Goal: Task Accomplishment & Management: Manage account settings

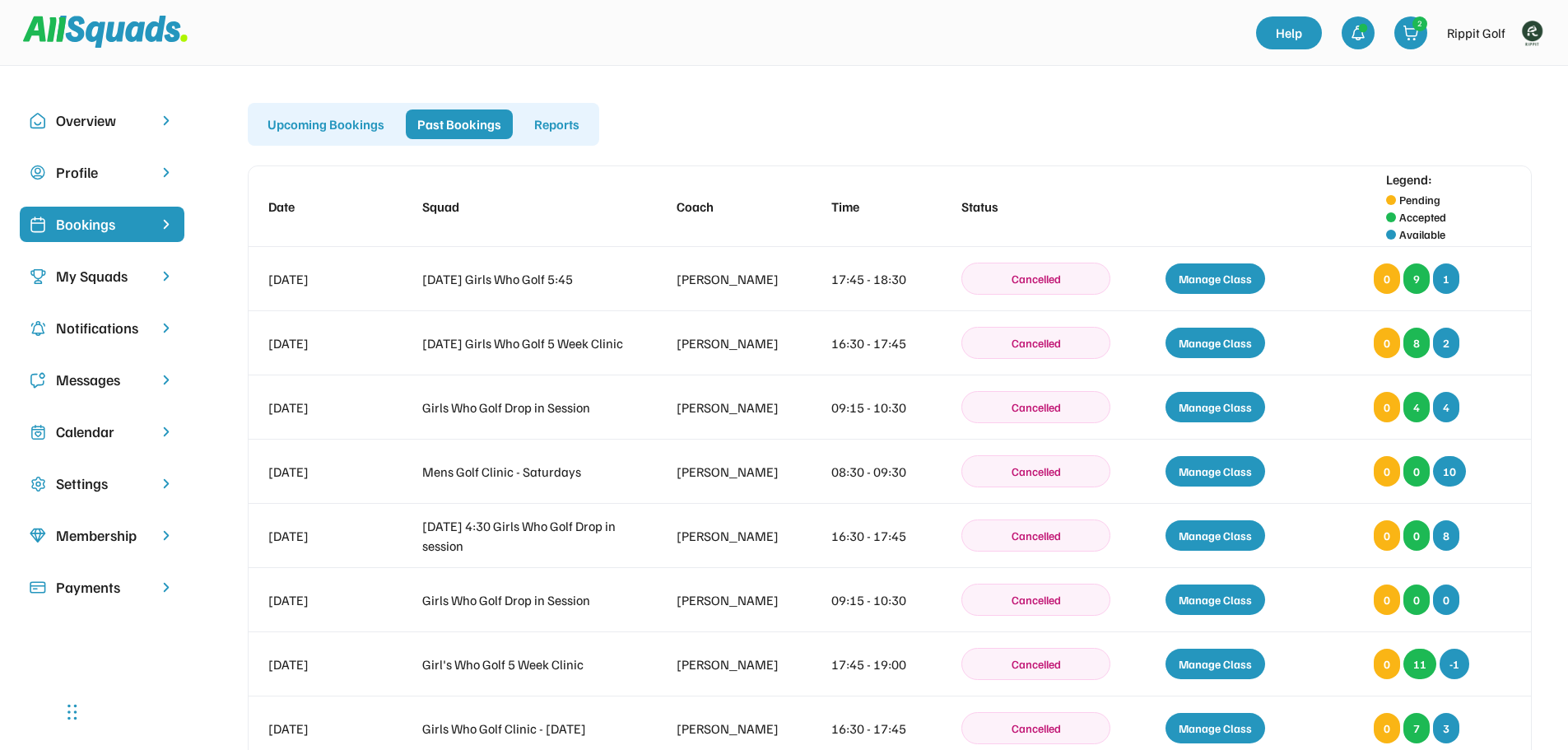
scroll to position [82, 0]
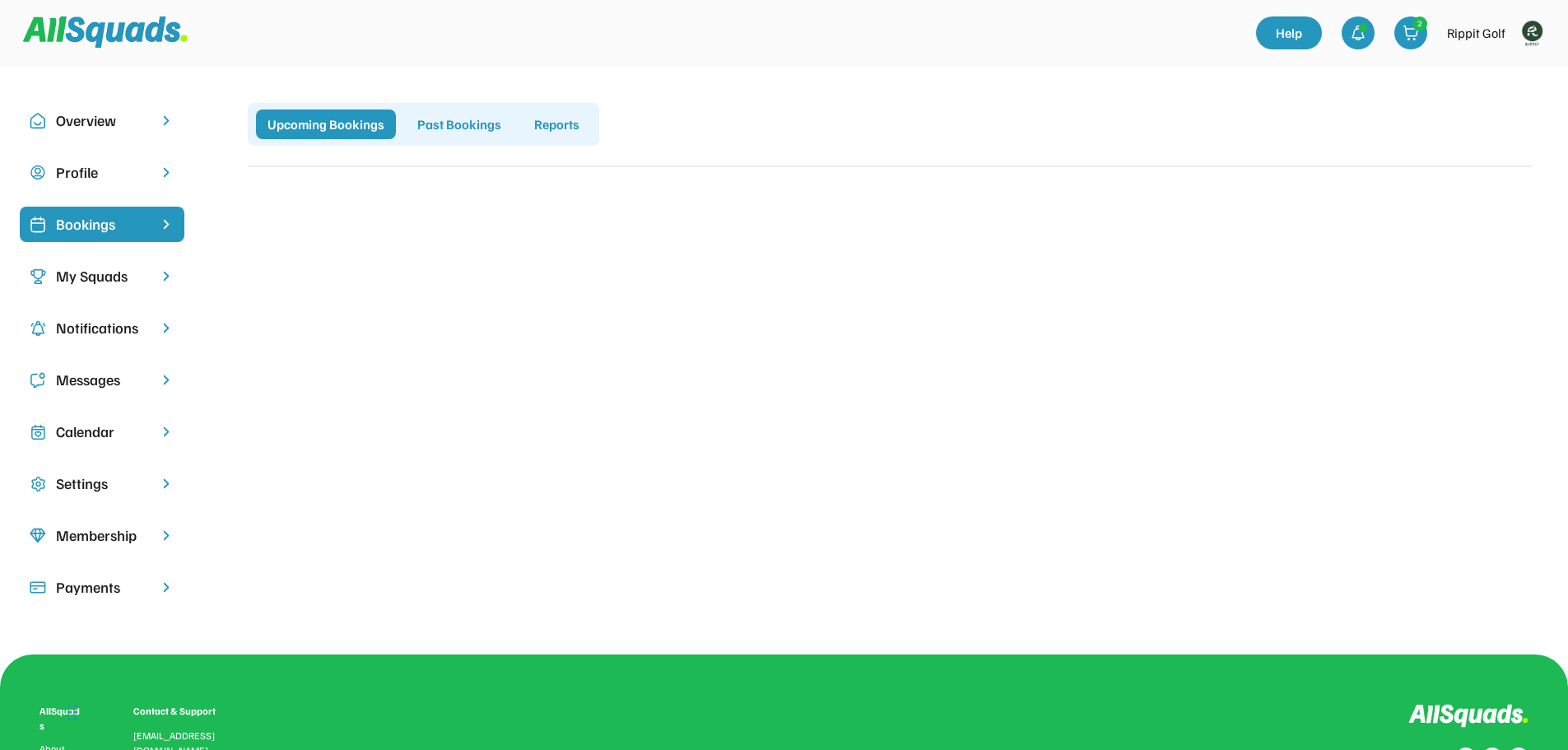
click at [1531, 41] on img at bounding box center [1531, 32] width 33 height 33
click at [1510, 77] on link "Profile" at bounding box center [1510, 72] width 97 height 33
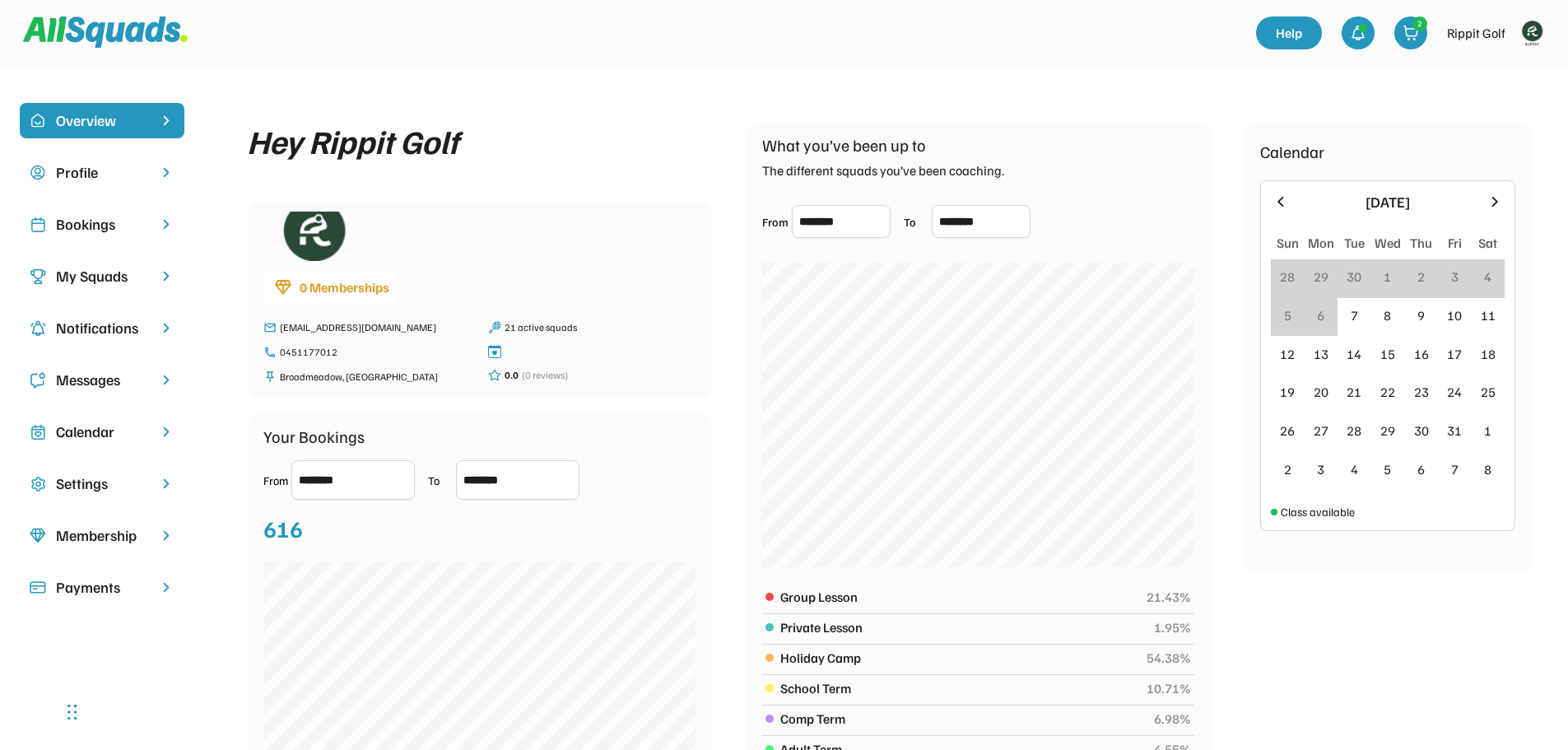
click at [76, 219] on div "Bookings" at bounding box center [102, 224] width 92 height 23
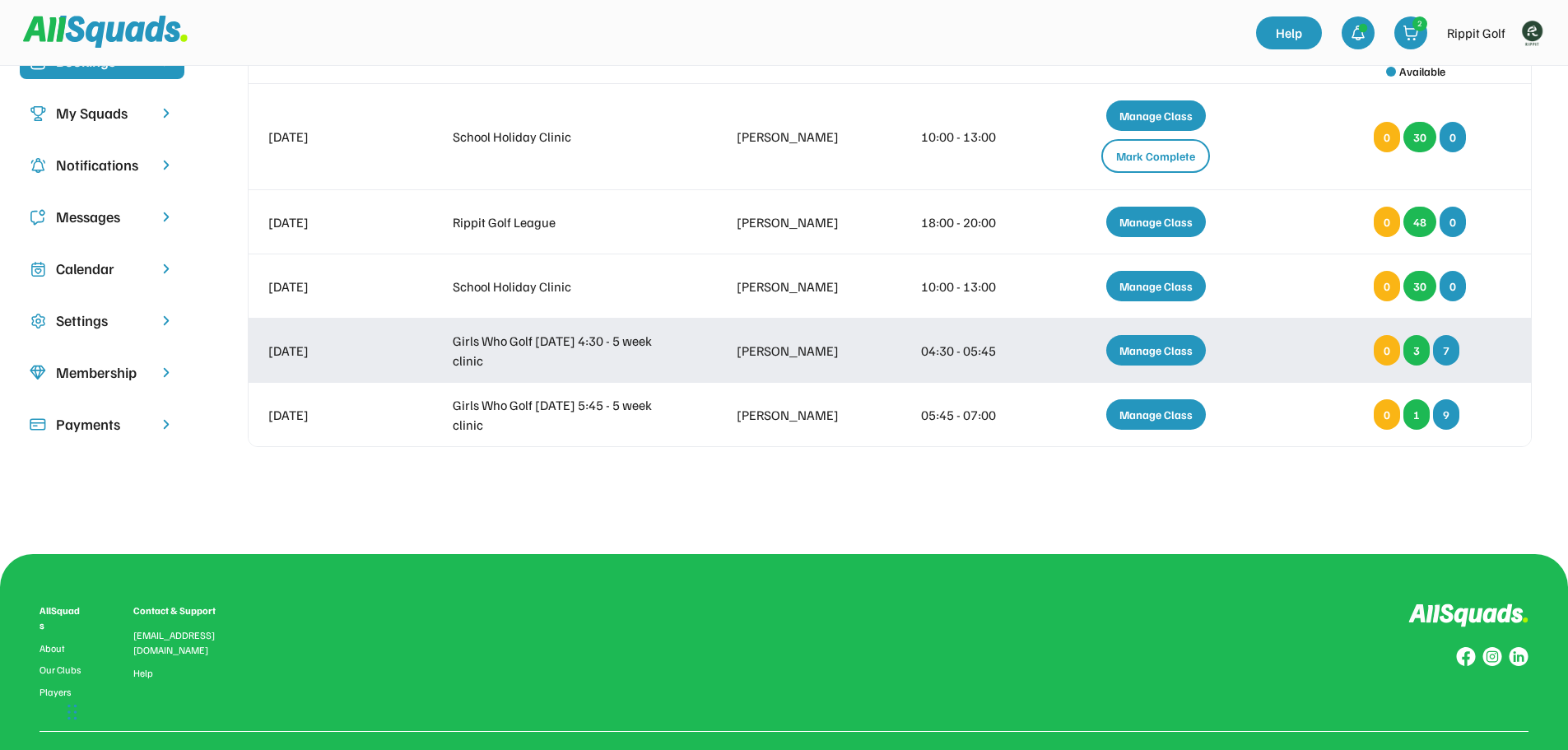
scroll to position [165, 0]
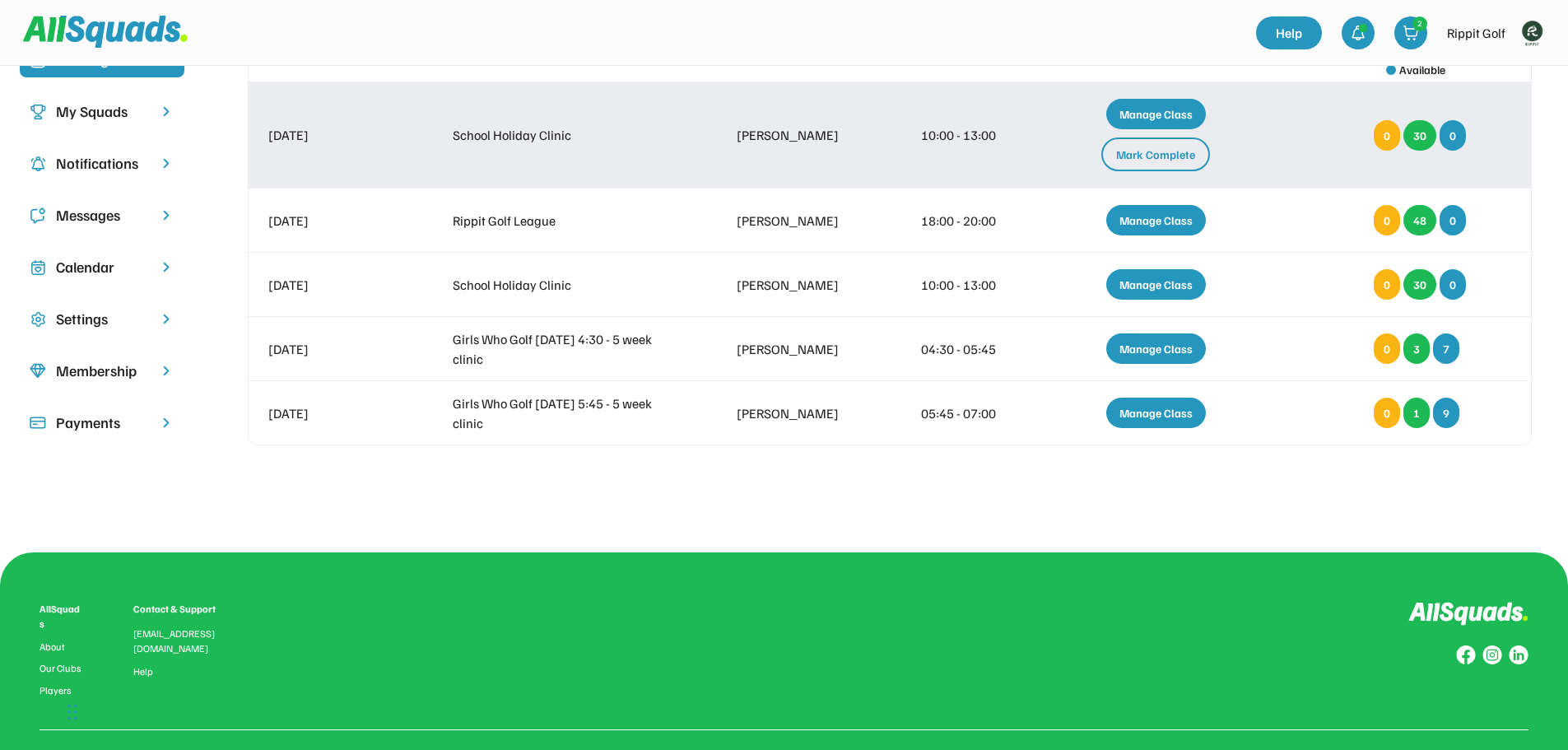
click at [1175, 154] on div "Mark Complete" at bounding box center [1155, 155] width 108 height 34
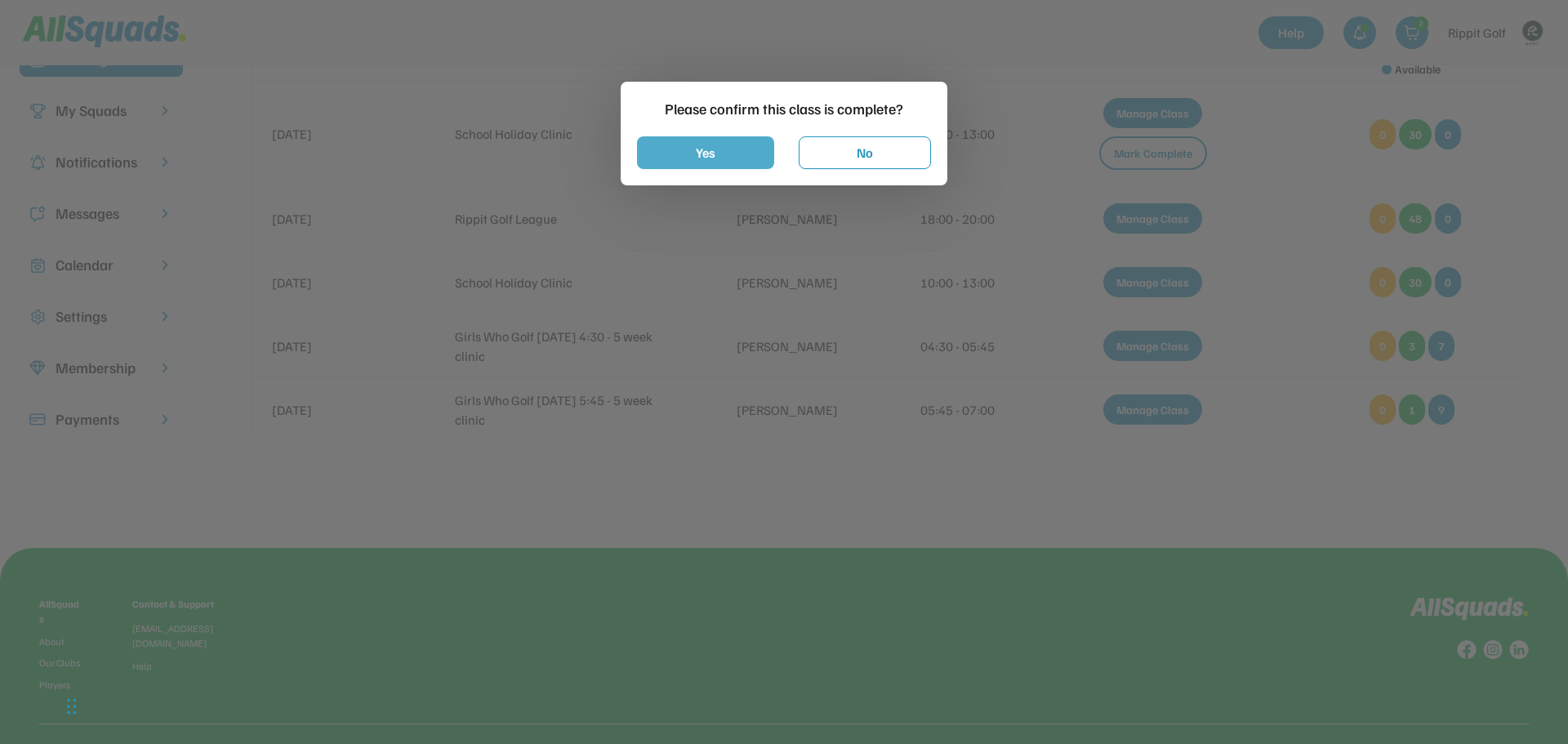
click at [740, 149] on button "Yes" at bounding box center [705, 152] width 137 height 33
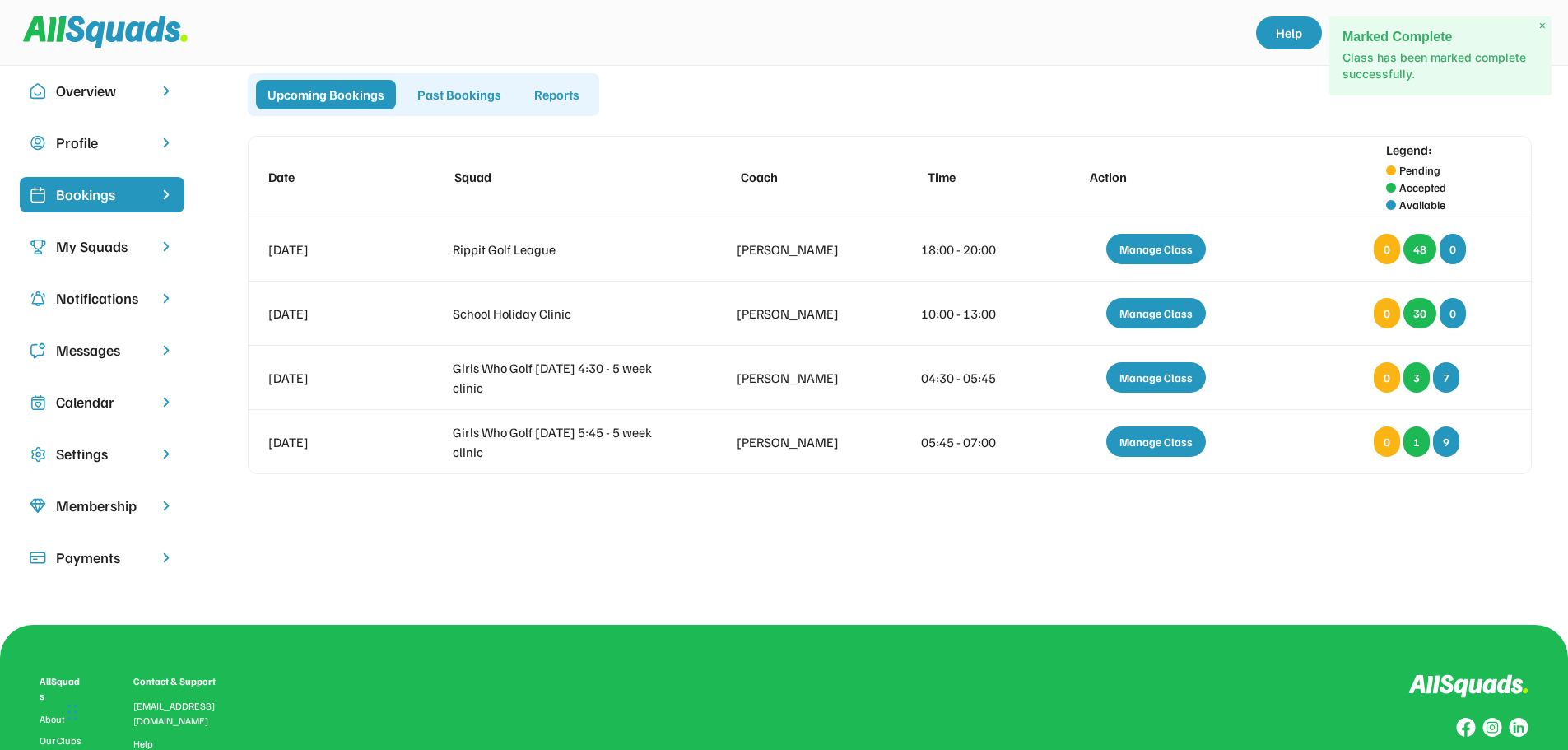
scroll to position [0, 0]
